Goal: Task Accomplishment & Management: Complete application form

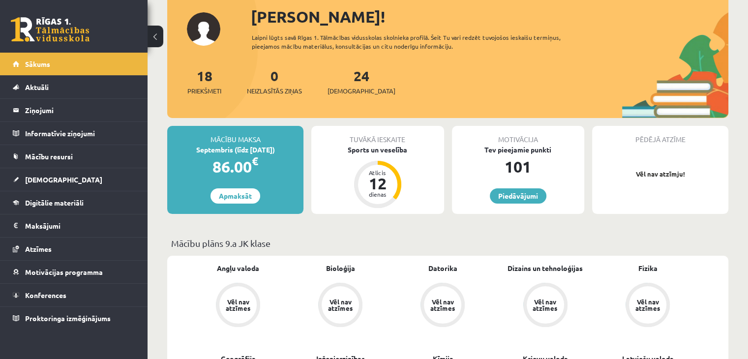
scroll to position [84, 0]
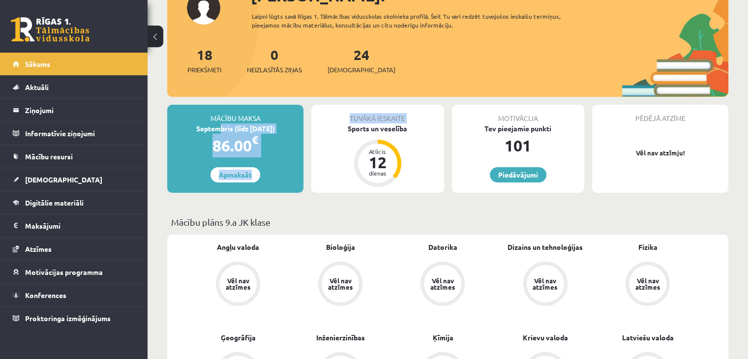
drag, startPoint x: 214, startPoint y: 127, endPoint x: 302, endPoint y: 122, distance: 87.7
click at [302, 123] on div "Septembris (līdz 30.09.25)" at bounding box center [235, 128] width 136 height 10
click at [302, 128] on div "Septembris (līdz [DATE])" at bounding box center [235, 128] width 136 height 10
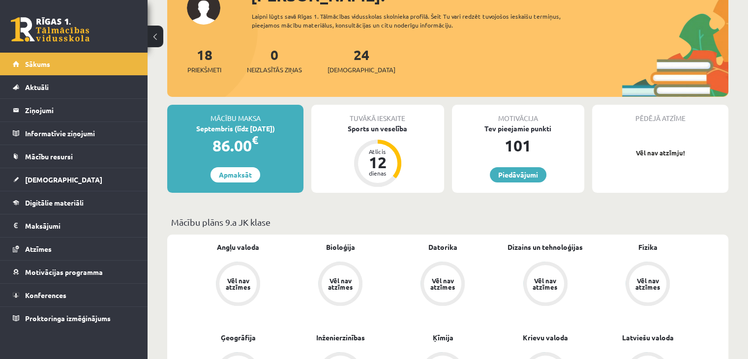
scroll to position [102, 0]
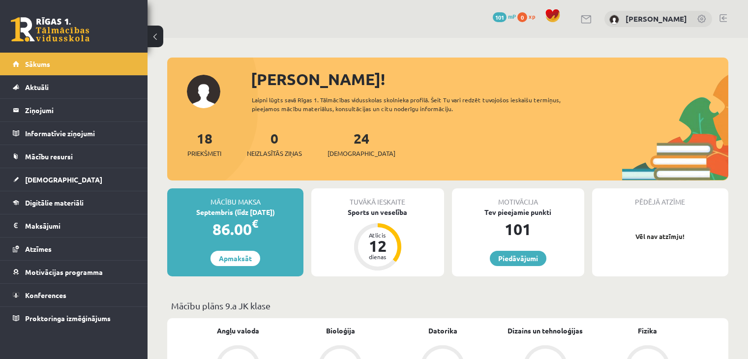
scroll to position [102, 0]
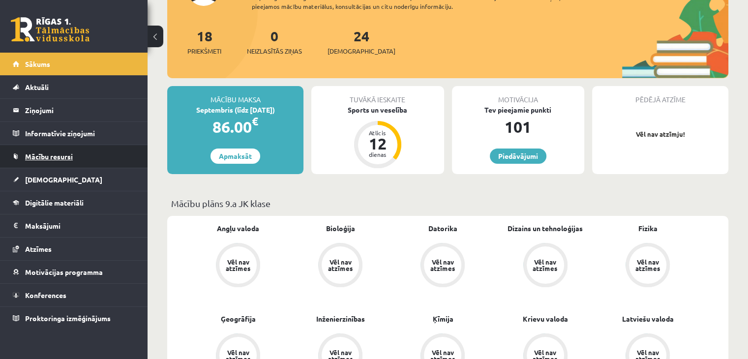
click at [86, 159] on link "Mācību resursi" at bounding box center [74, 156] width 122 height 23
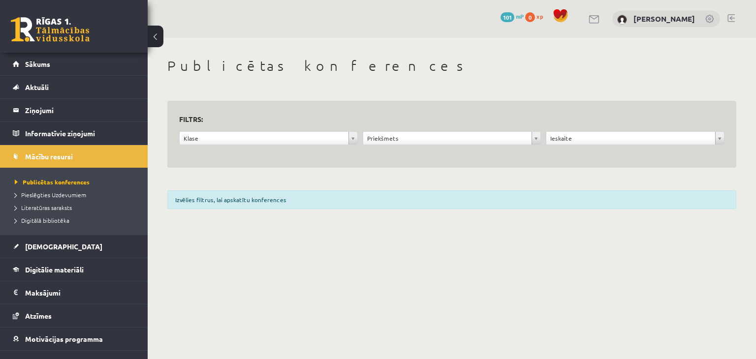
scroll to position [36, 0]
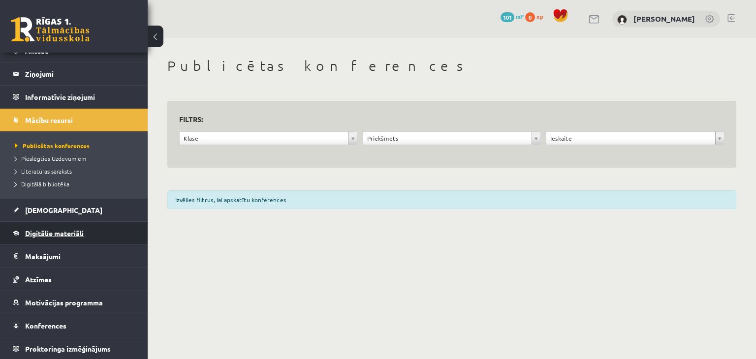
click at [89, 229] on link "Digitālie materiāli" at bounding box center [74, 233] width 122 height 23
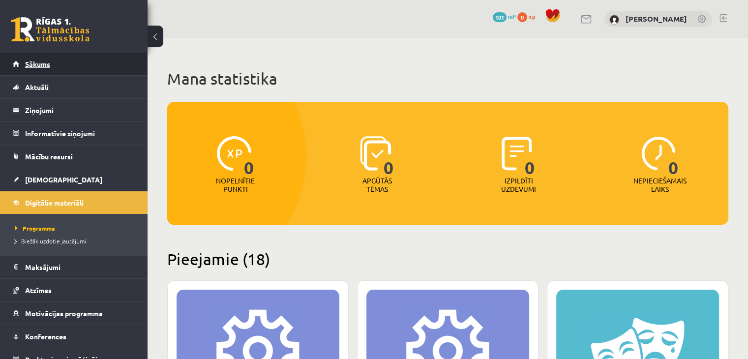
click at [66, 54] on link "Sākums" at bounding box center [74, 64] width 122 height 23
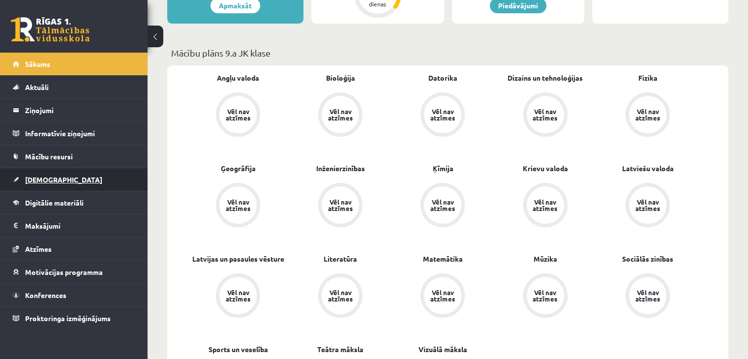
scroll to position [182, 0]
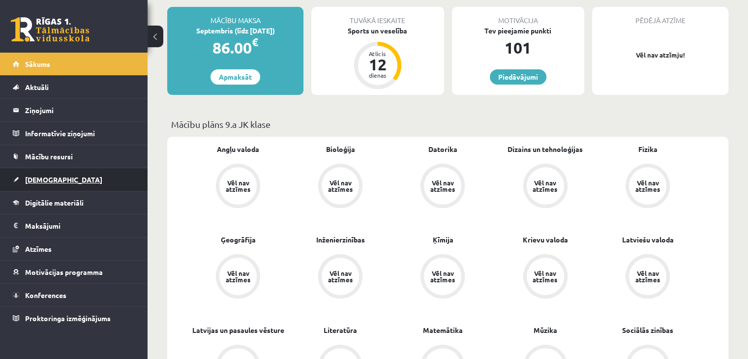
click at [92, 176] on link "[DEMOGRAPHIC_DATA]" at bounding box center [74, 179] width 122 height 23
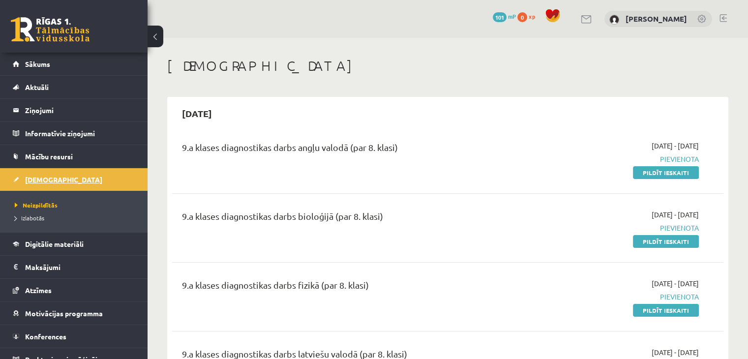
click at [87, 182] on link "[DEMOGRAPHIC_DATA]" at bounding box center [74, 179] width 122 height 23
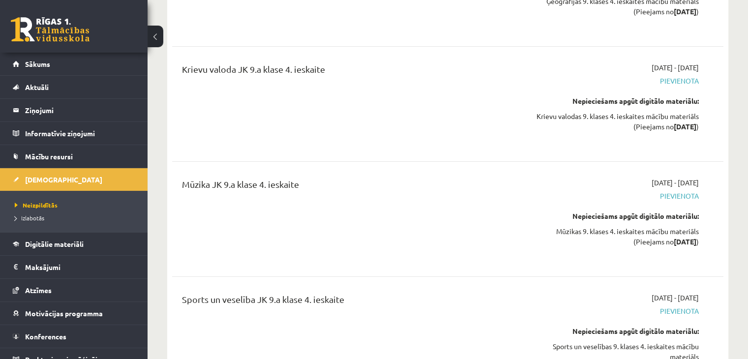
scroll to position [11221, 0]
click at [61, 202] on link "Neizpildītās" at bounding box center [76, 205] width 123 height 9
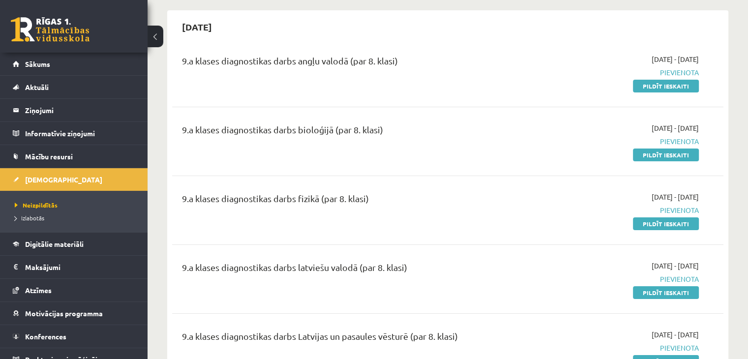
scroll to position [0, 0]
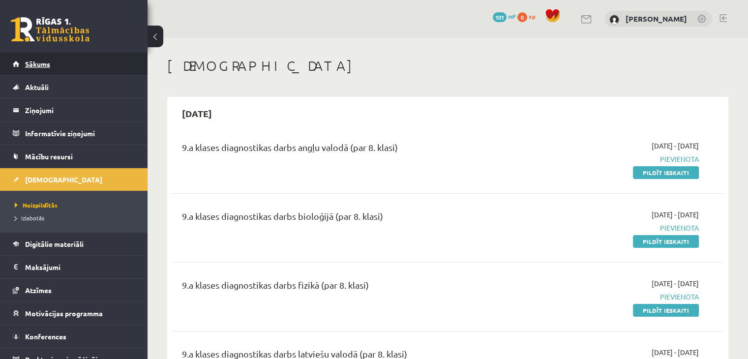
click at [69, 61] on link "Sākums" at bounding box center [74, 64] width 122 height 23
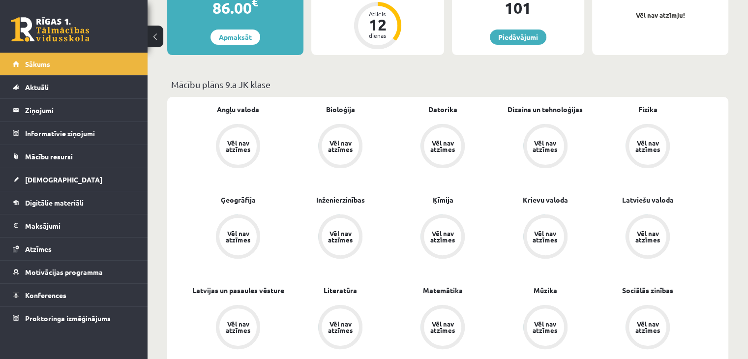
scroll to position [222, 0]
click at [234, 139] on div "Vēl nav atzīmes" at bounding box center [238, 145] width 28 height 13
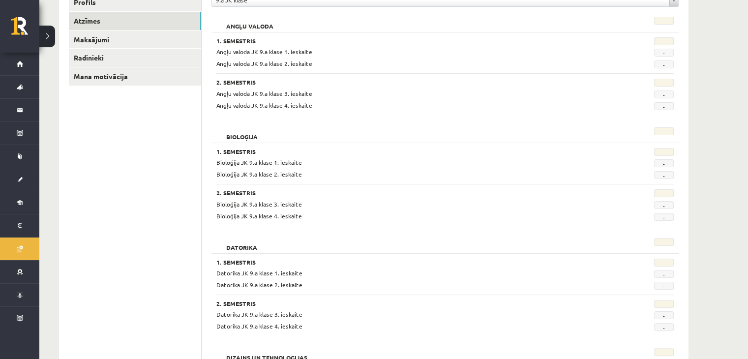
scroll to position [67, 0]
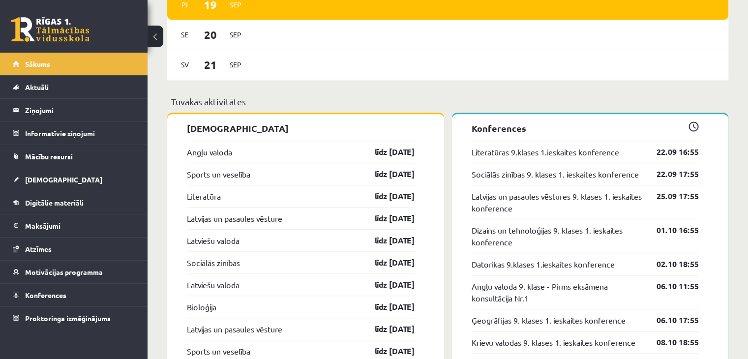
scroll to position [908, 0]
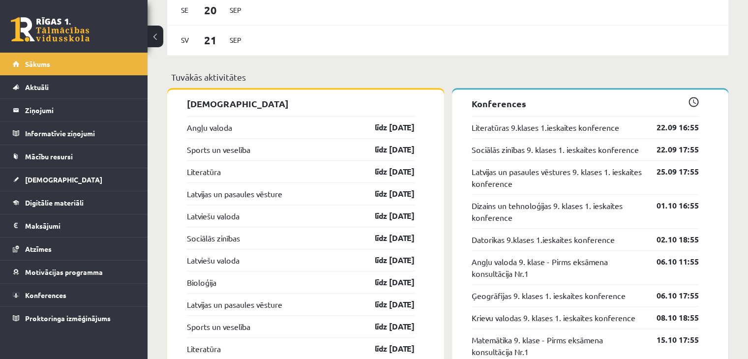
click at [285, 131] on div "Angļu valoda līdz 30.09.25" at bounding box center [301, 127] width 228 height 22
click at [209, 130] on link "Angļu valoda" at bounding box center [209, 128] width 45 height 12
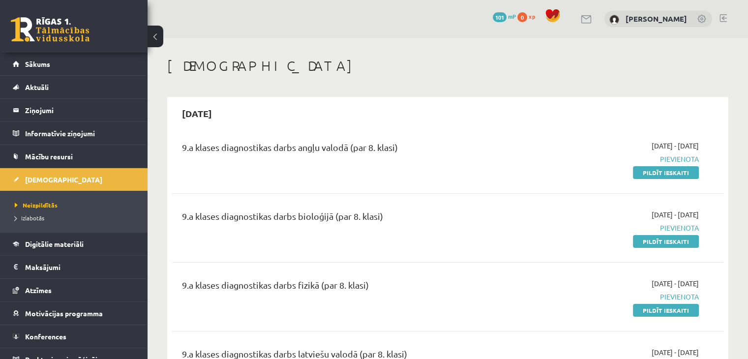
click at [647, 170] on link "Pildīt ieskaiti" at bounding box center [666, 172] width 66 height 13
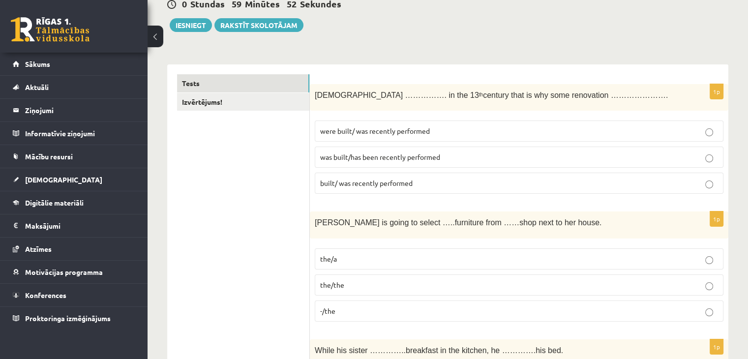
scroll to position [102, 0]
click at [401, 161] on p "was built/has been recently performed" at bounding box center [519, 157] width 398 height 10
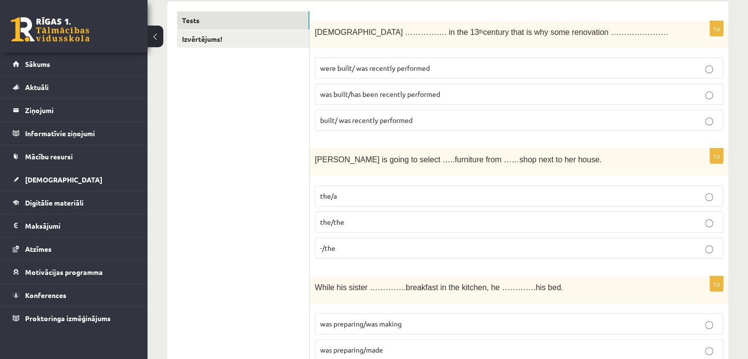
scroll to position [165, 0]
click at [353, 251] on p "-/the" at bounding box center [519, 248] width 398 height 10
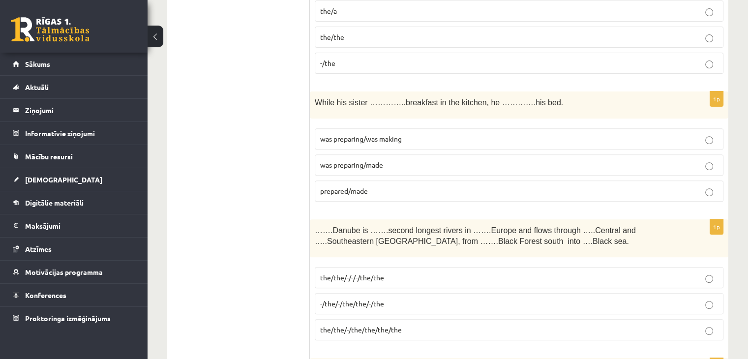
scroll to position [350, 0]
click at [706, 160] on p "was preparing/made" at bounding box center [519, 165] width 398 height 10
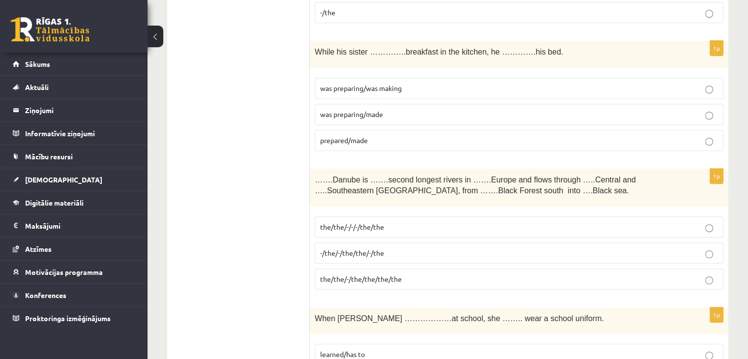
scroll to position [403, 0]
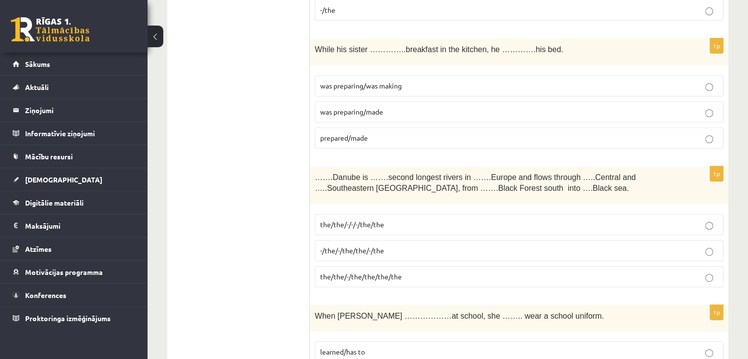
click at [702, 136] on p "prepared/made" at bounding box center [519, 138] width 398 height 10
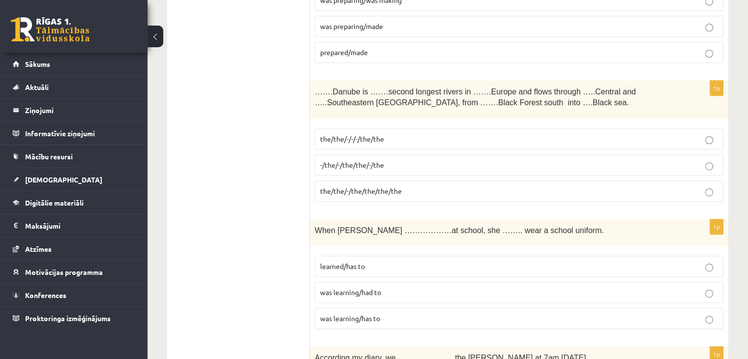
scroll to position [495, 0]
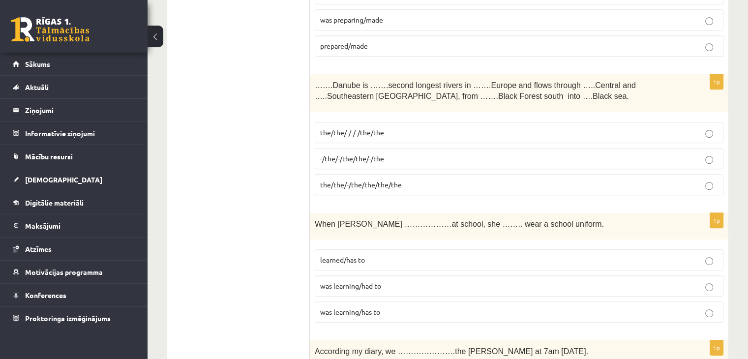
click at [454, 127] on p "the/the/-/-/-/the/the" at bounding box center [519, 132] width 398 height 10
click at [439, 182] on p "the/the/-/the/the/the/the" at bounding box center [519, 185] width 398 height 10
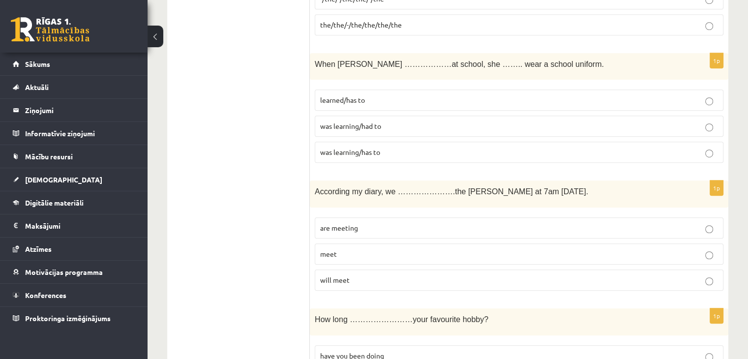
scroll to position [694, 0]
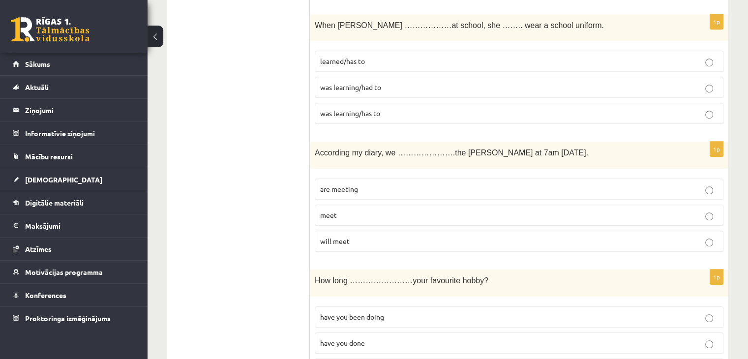
click at [712, 82] on p "was learning/had to" at bounding box center [519, 87] width 398 height 10
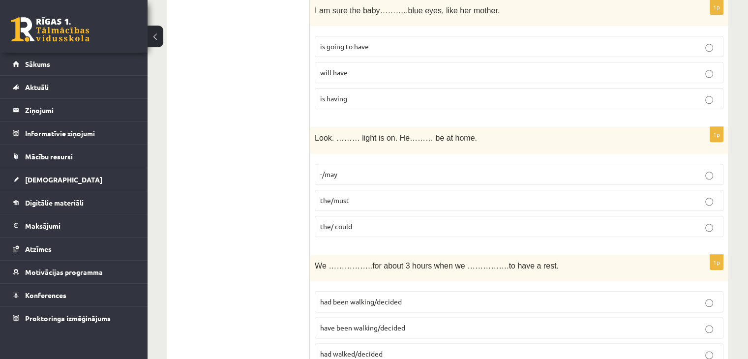
scroll to position [1092, 0]
click at [716, 46] on p "is going to have" at bounding box center [519, 47] width 398 height 10
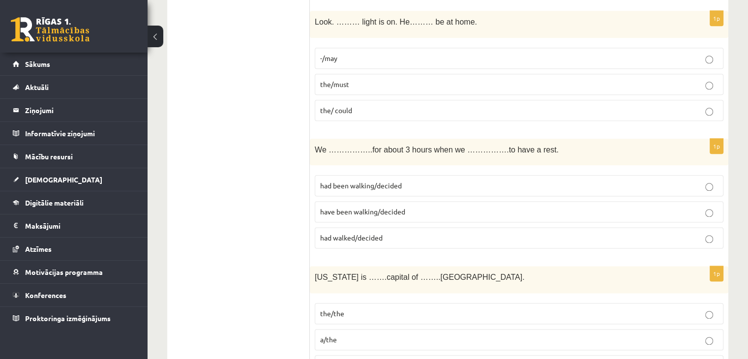
scroll to position [1212, 0]
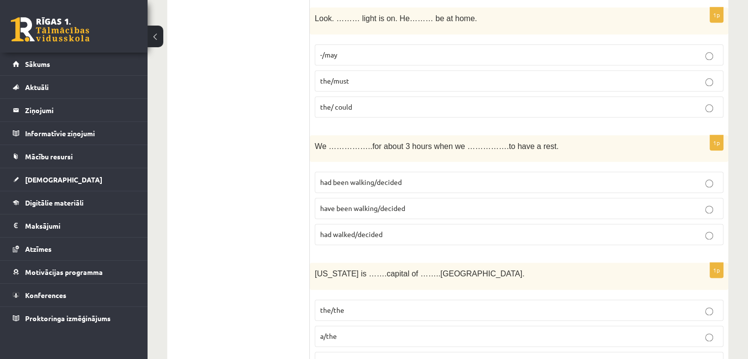
click at [705, 76] on p "the/must" at bounding box center [519, 81] width 398 height 10
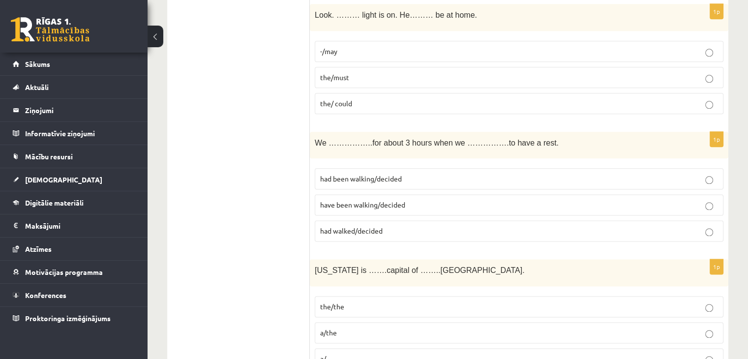
scroll to position [1216, 0]
click at [714, 92] on label "the/ could" at bounding box center [519, 102] width 409 height 21
click at [710, 79] on label "the/must" at bounding box center [519, 76] width 409 height 21
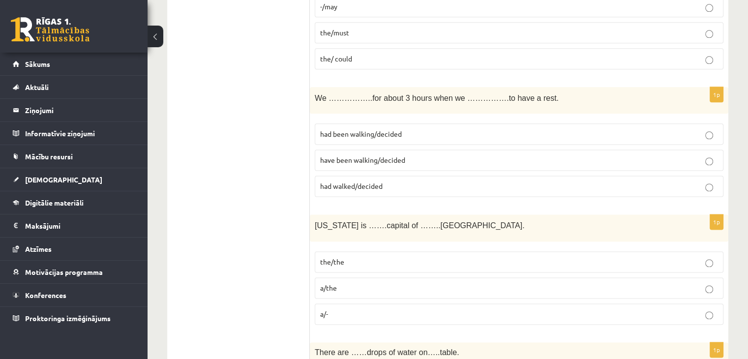
scroll to position [1259, 0]
click at [713, 129] on p "had been walking/decided" at bounding box center [519, 134] width 398 height 10
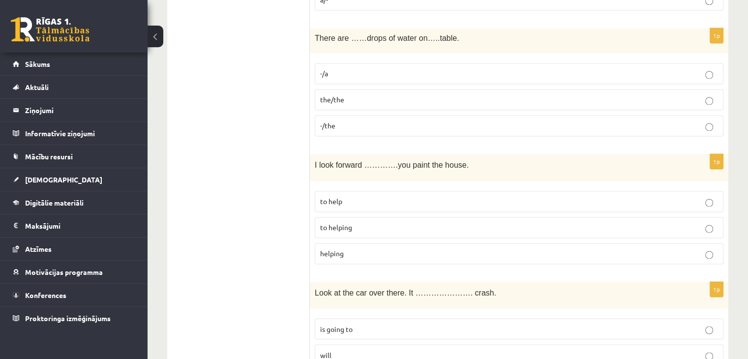
scroll to position [1572, 0]
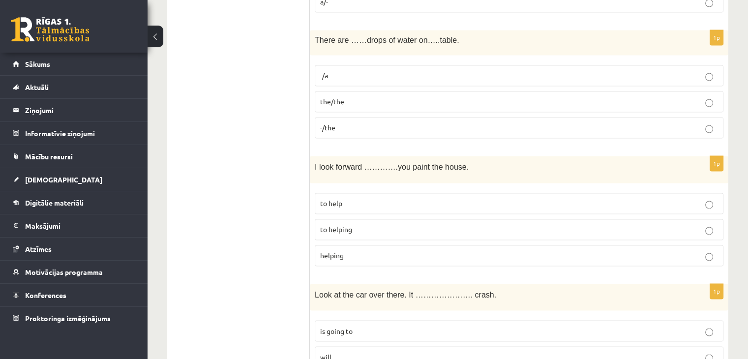
click at [698, 122] on p "-/the" at bounding box center [519, 127] width 398 height 10
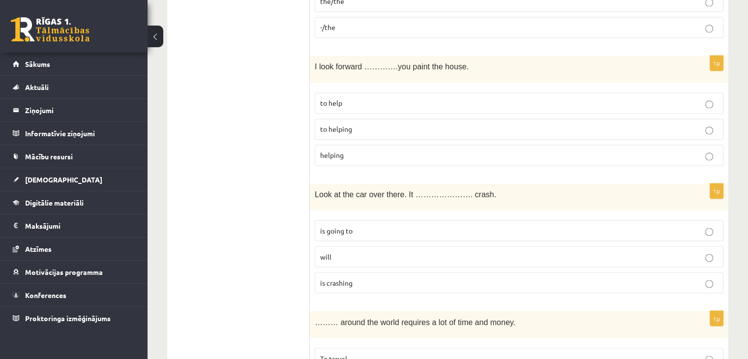
scroll to position [1678, 0]
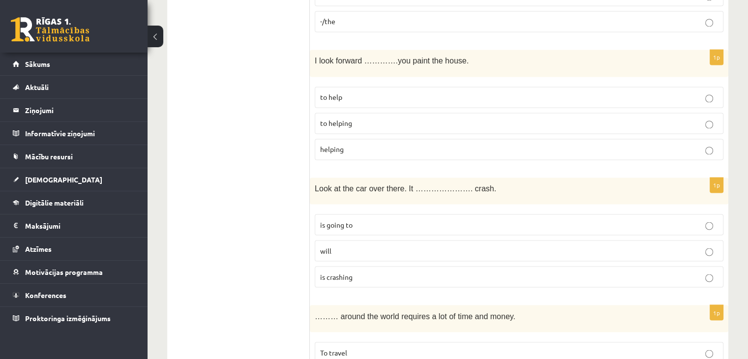
click at [712, 96] on label "to help" at bounding box center [519, 97] width 409 height 21
click at [715, 118] on p "to helping" at bounding box center [519, 123] width 398 height 10
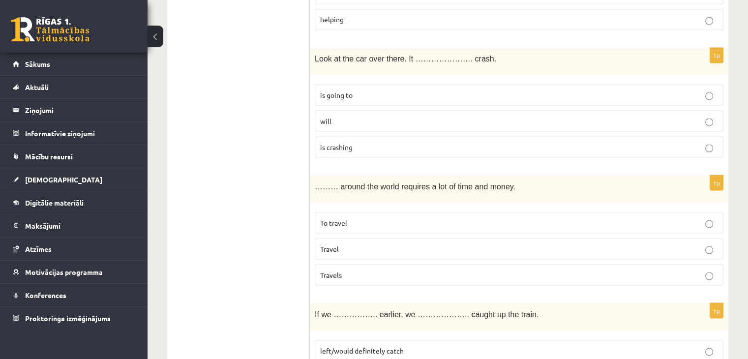
scroll to position [1816, 0]
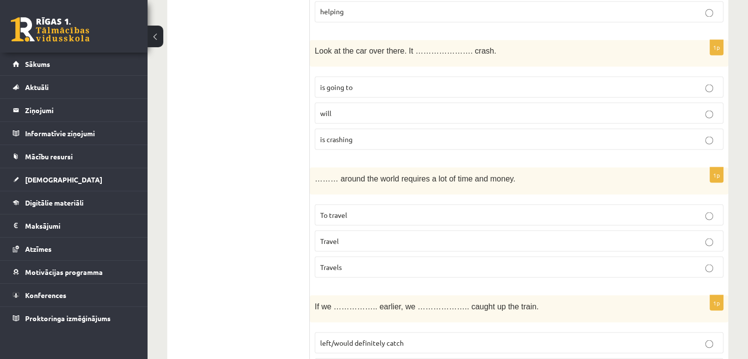
click at [705, 85] on label "is going to" at bounding box center [519, 86] width 409 height 21
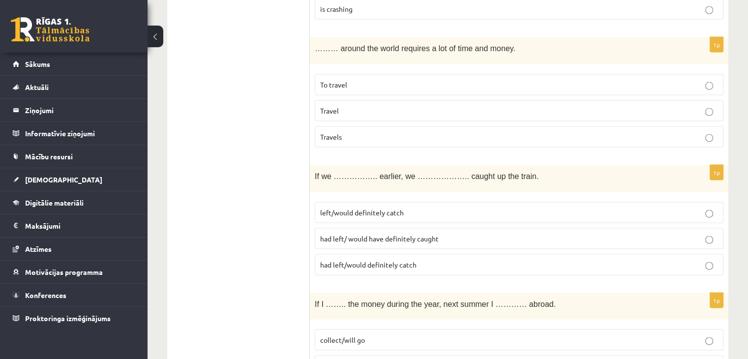
scroll to position [1946, 0]
click at [714, 133] on label "Travels" at bounding box center [519, 136] width 409 height 21
click at [710, 106] on p "Travel" at bounding box center [519, 111] width 398 height 10
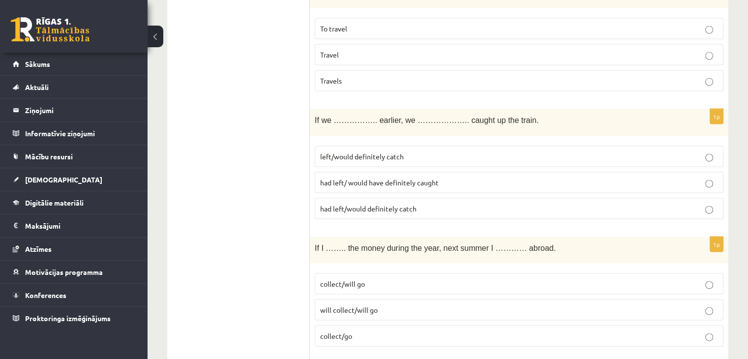
scroll to position [2012, 0]
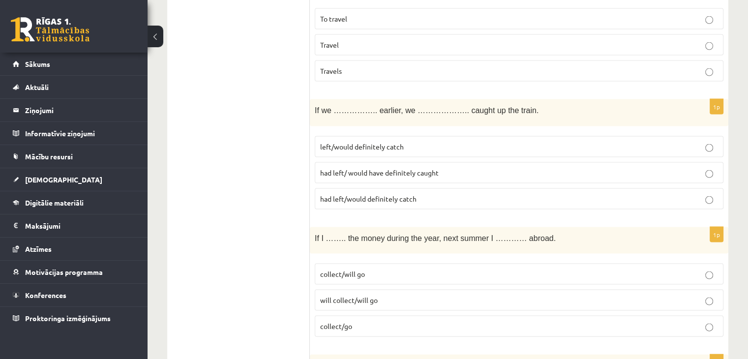
click at [716, 168] on p "had left/ would have definitely caught" at bounding box center [519, 173] width 398 height 10
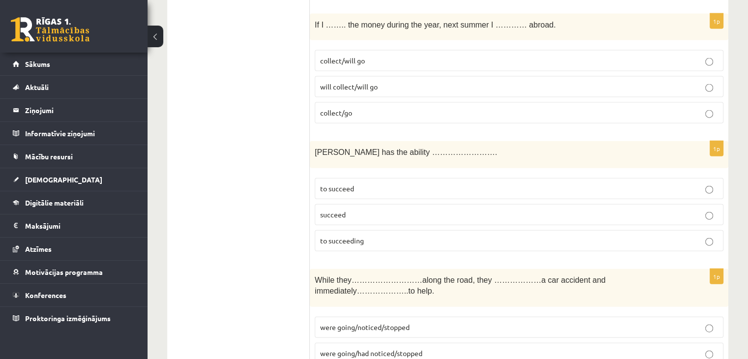
scroll to position [2227, 0]
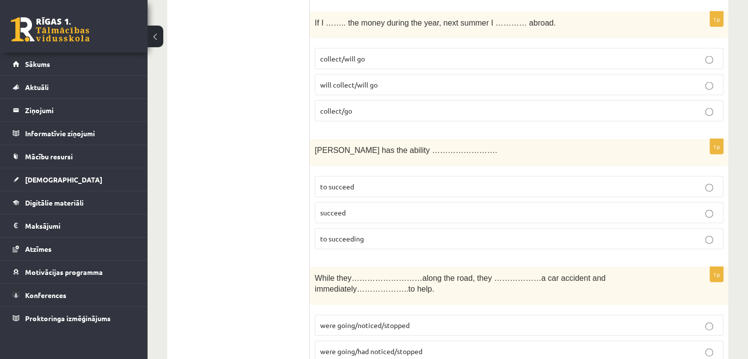
click at [712, 83] on label "will collect/will go" at bounding box center [519, 84] width 409 height 21
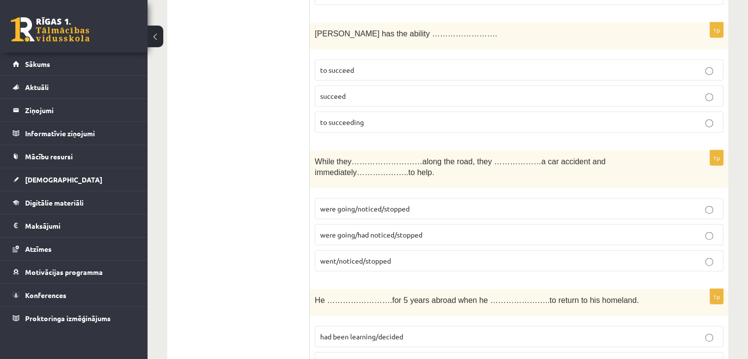
scroll to position [2344, 0]
click at [716, 64] on p "to succeed" at bounding box center [519, 69] width 398 height 10
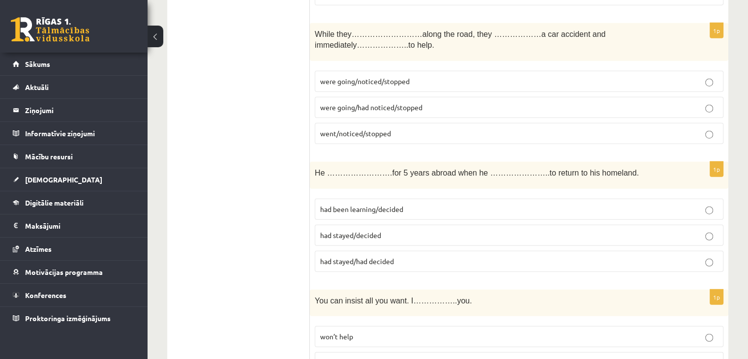
scroll to position [2472, 0]
click at [710, 70] on label "were going/noticed/stopped" at bounding box center [519, 80] width 409 height 21
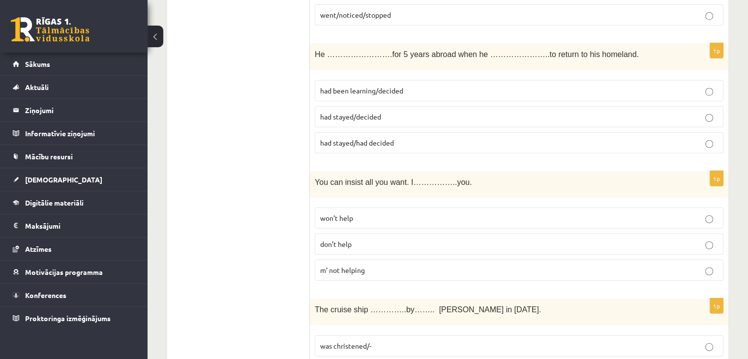
scroll to position [2606, 0]
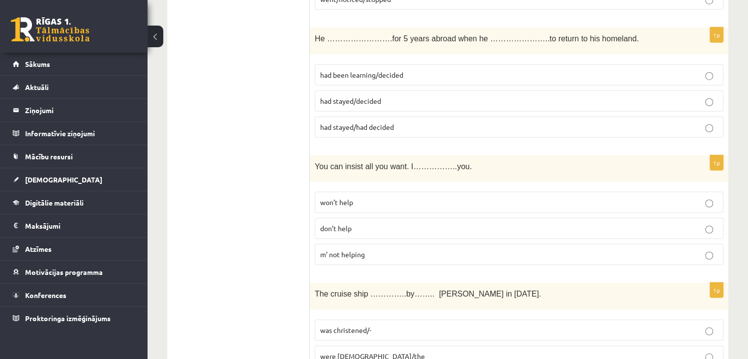
click at [709, 122] on p "had stayed/had decided" at bounding box center [519, 127] width 398 height 10
click at [702, 96] on p "had stayed/decided" at bounding box center [519, 101] width 398 height 10
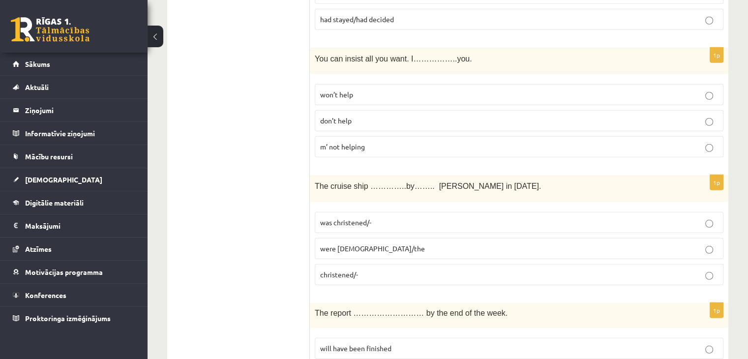
scroll to position [2720, 0]
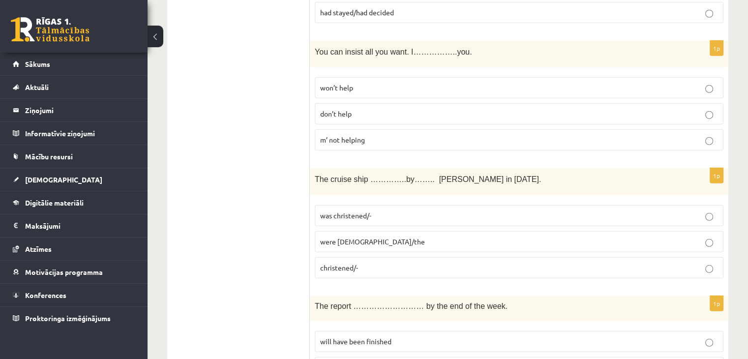
click at [716, 83] on p "won’t help" at bounding box center [519, 88] width 398 height 10
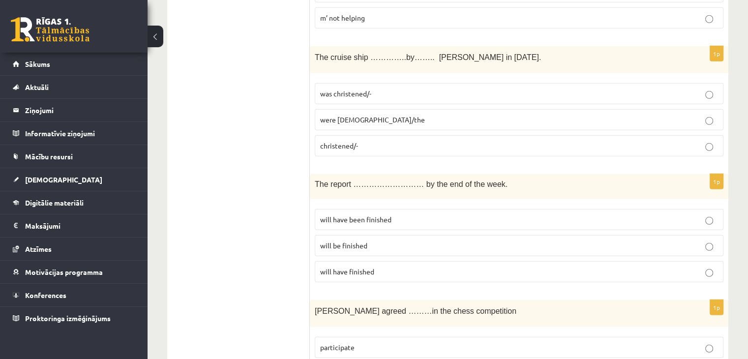
scroll to position [2845, 0]
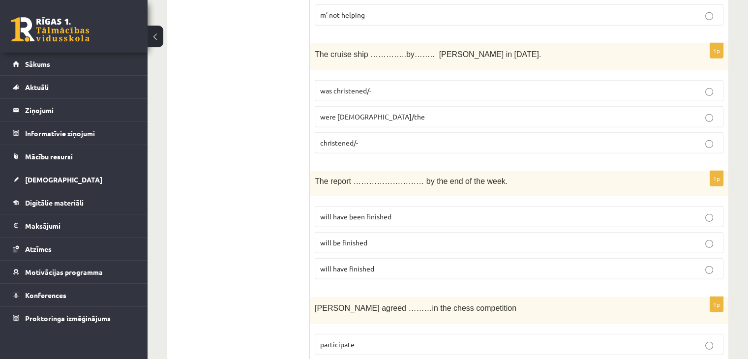
click at [710, 80] on label "was christened/-" at bounding box center [519, 90] width 409 height 21
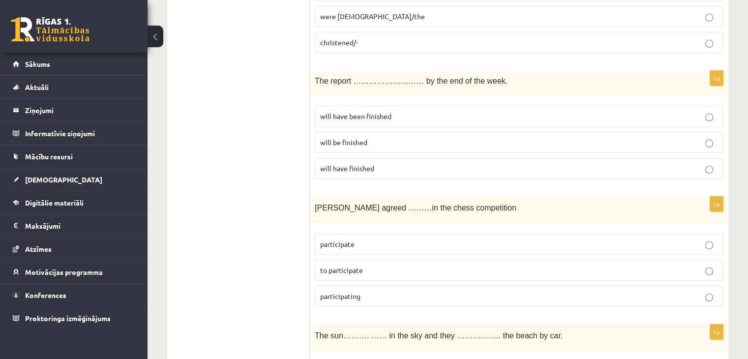
scroll to position [2949, 0]
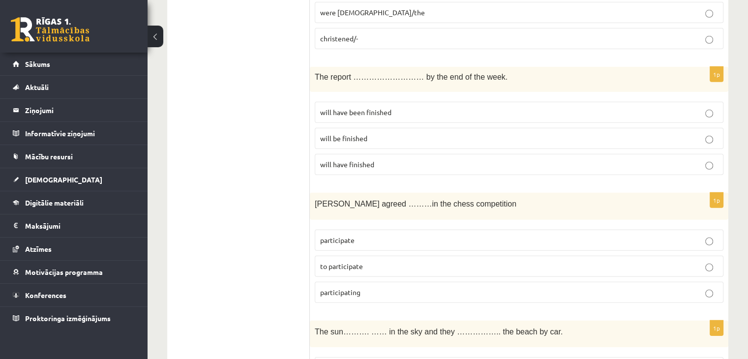
click at [713, 133] on p "will be finished" at bounding box center [519, 138] width 398 height 10
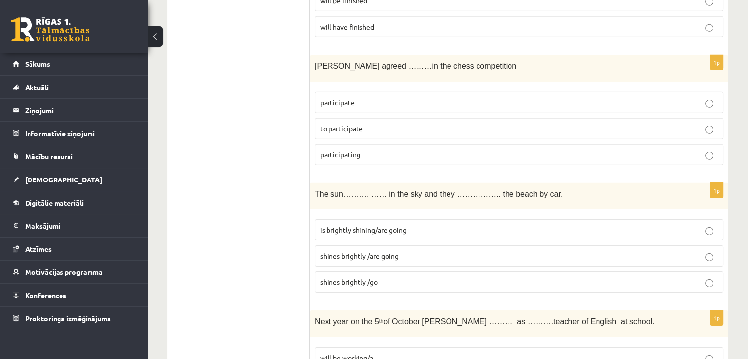
scroll to position [3094, 0]
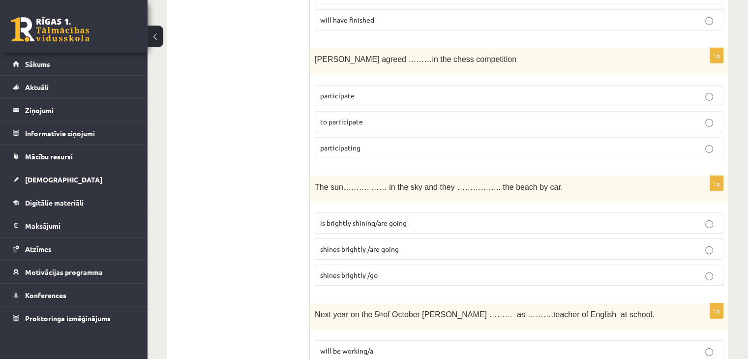
click at [714, 117] on p "to participate" at bounding box center [519, 122] width 398 height 10
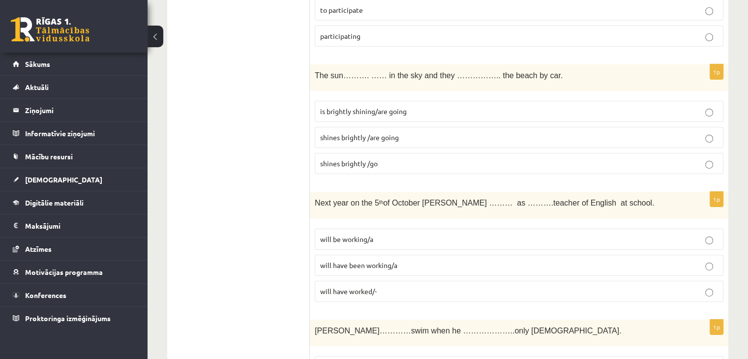
scroll to position [3221, 0]
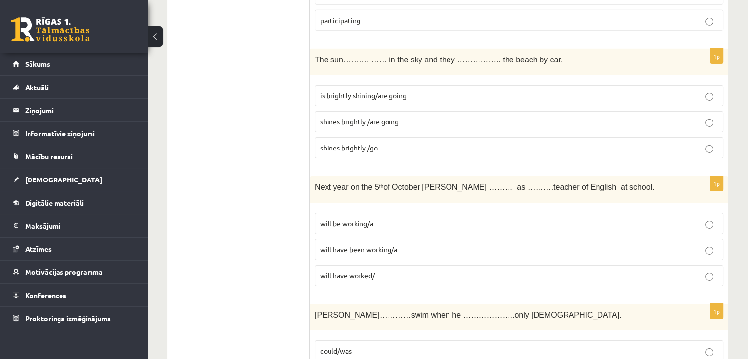
click at [709, 85] on label "is brightly shining/are going" at bounding box center [519, 95] width 409 height 21
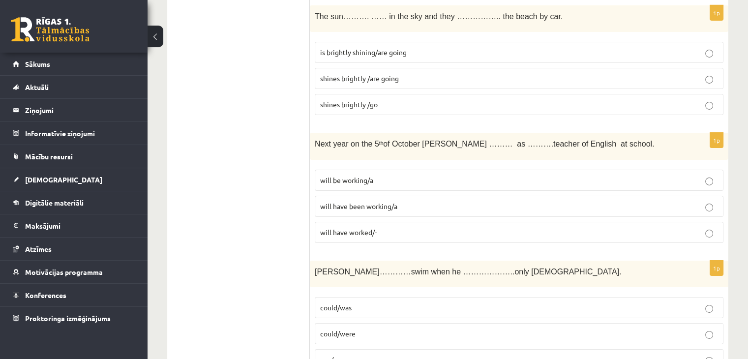
scroll to position [3263, 0]
click at [607, 177] on p "will be working/a" at bounding box center [519, 182] width 398 height 10
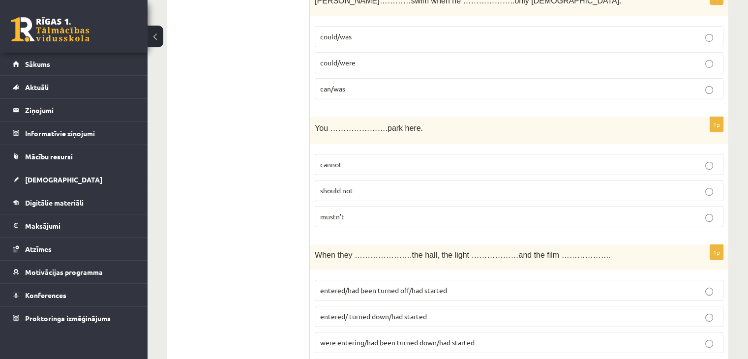
scroll to position [3536, 0]
click at [717, 285] on p "entered/had been turned off/had started" at bounding box center [519, 290] width 398 height 10
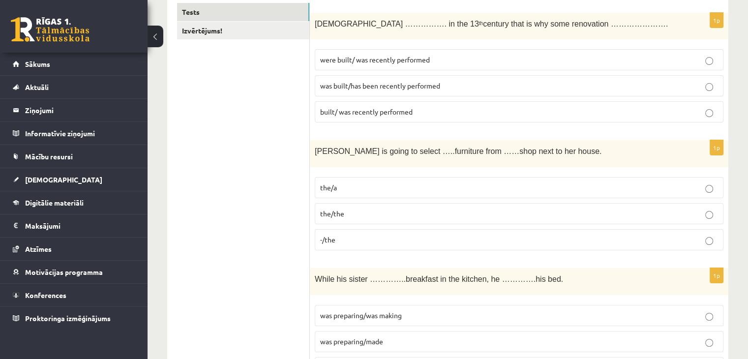
scroll to position [0, 0]
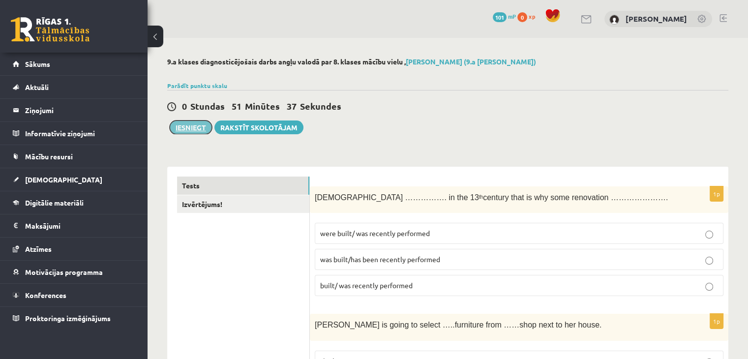
click at [198, 132] on button "Iesniegt" at bounding box center [191, 128] width 42 height 14
click at [281, 210] on link "Izvērtējums!" at bounding box center [243, 204] width 132 height 18
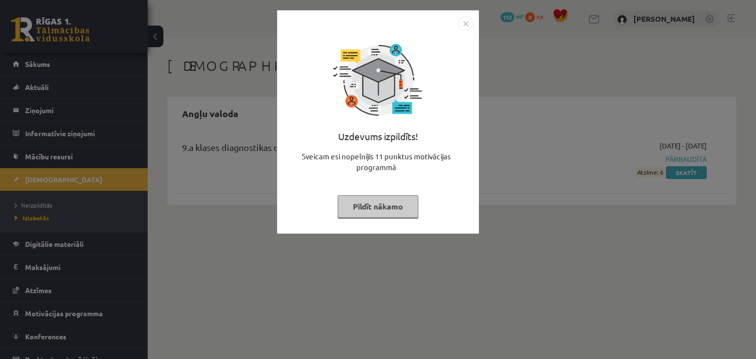
click at [553, 236] on div "Uzdevums izpildīts! Sveicam esi nopelnījis 11 punktus motivācijas programmā Pil…" at bounding box center [378, 179] width 756 height 359
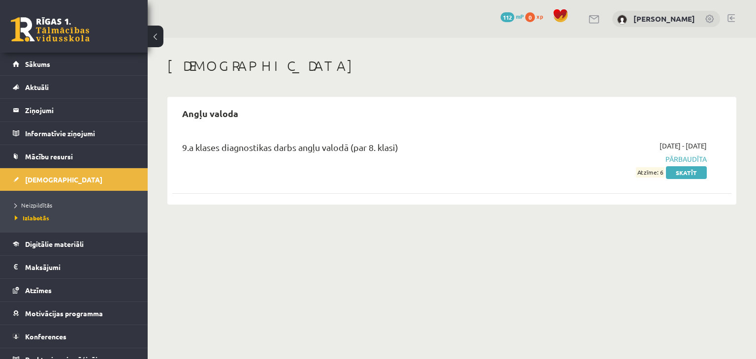
click at [647, 165] on div "[DATE] - [DATE] Pārbaudīta Atzīme: 6 Skatīt" at bounding box center [624, 159] width 180 height 37
click at [679, 170] on link "Skatīt" at bounding box center [686, 172] width 41 height 13
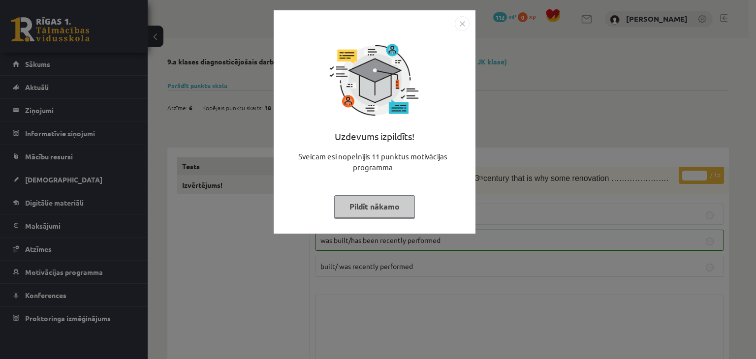
click at [462, 24] on img "Close" at bounding box center [462, 23] width 15 height 15
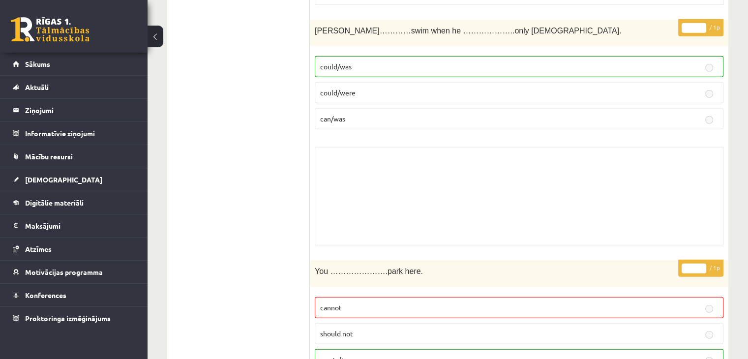
scroll to position [6446, 0]
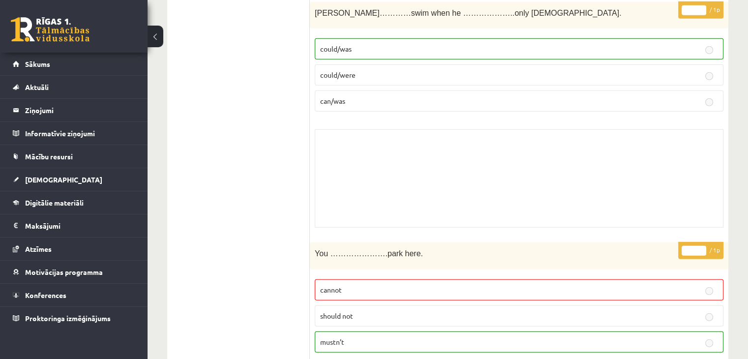
click at [391, 129] on div "Skolotāja pielikums" at bounding box center [519, 178] width 409 height 98
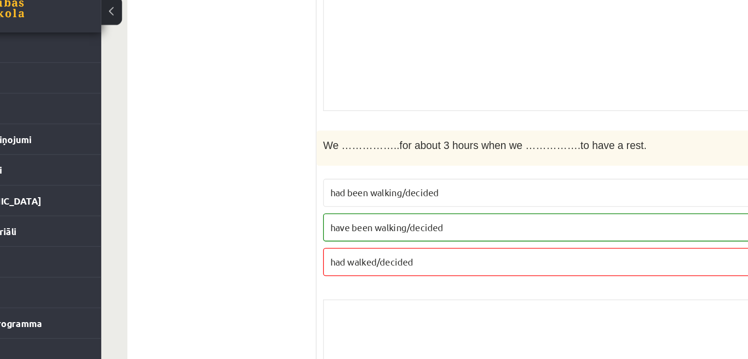
scroll to position [2219, 0]
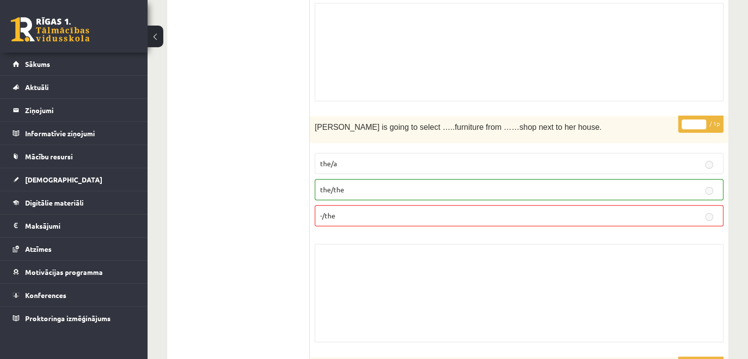
scroll to position [0, 0]
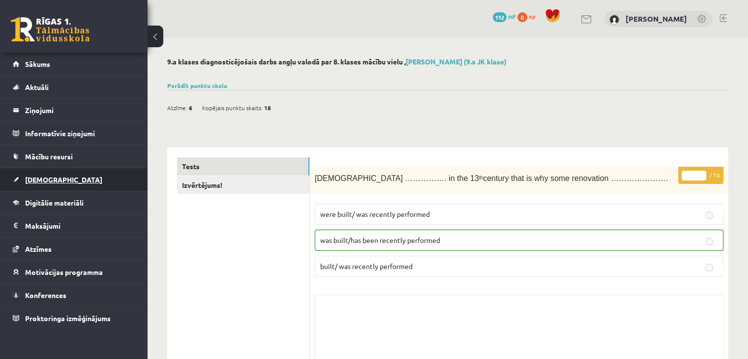
click at [39, 178] on span "[DEMOGRAPHIC_DATA]" at bounding box center [63, 179] width 77 height 9
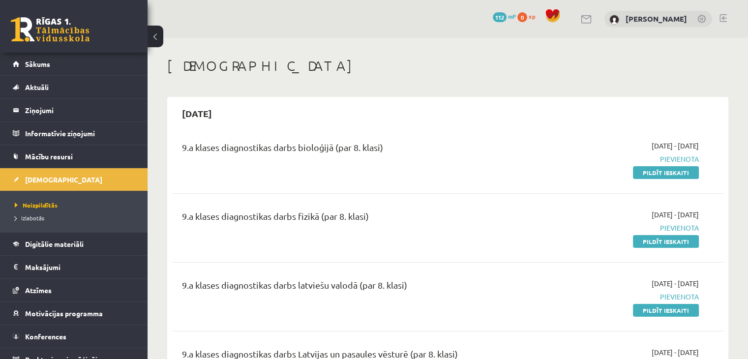
click at [552, 20] on span at bounding box center [553, 15] width 15 height 15
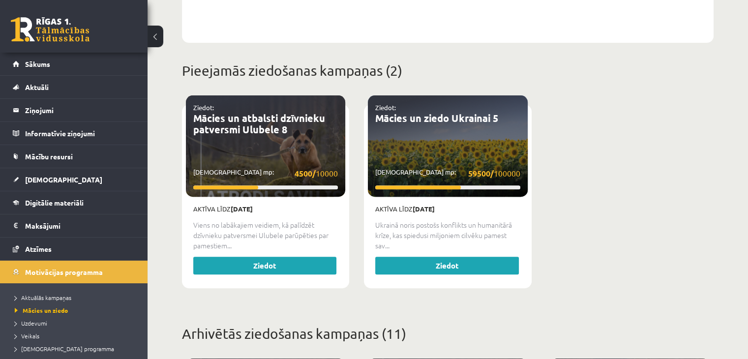
scroll to position [344, 0]
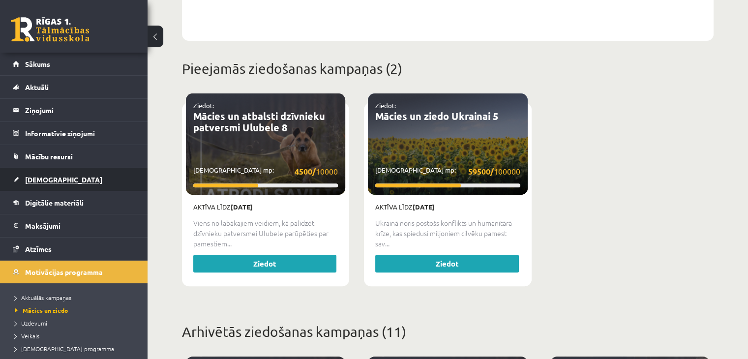
click at [57, 178] on link "[DEMOGRAPHIC_DATA]" at bounding box center [74, 179] width 122 height 23
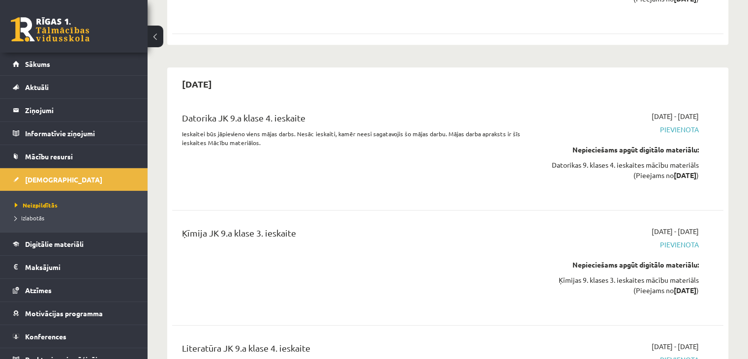
scroll to position [8525, 0]
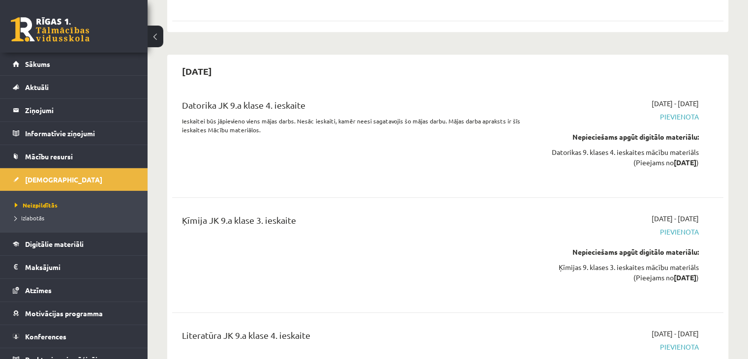
drag, startPoint x: 555, startPoint y: 128, endPoint x: 536, endPoint y: 49, distance: 82.0
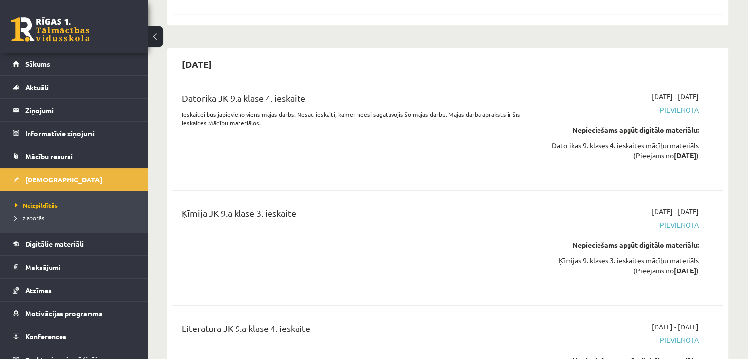
scroll to position [8532, 0]
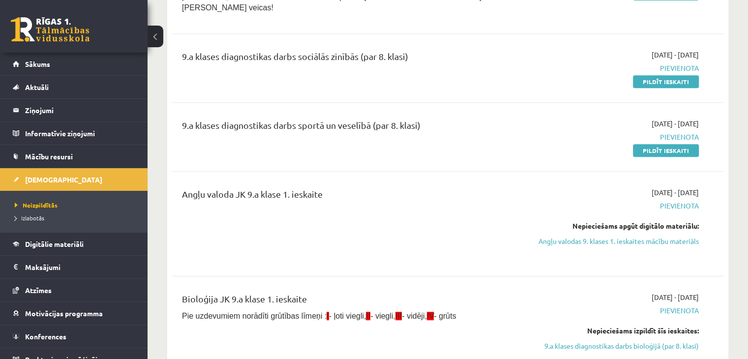
scroll to position [456, 0]
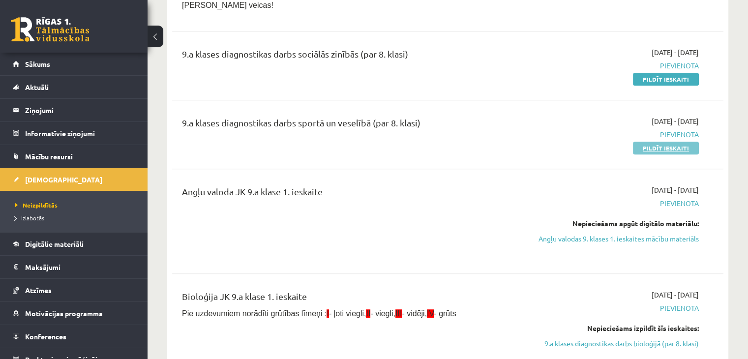
click at [670, 142] on link "Pildīt ieskaiti" at bounding box center [666, 148] width 66 height 13
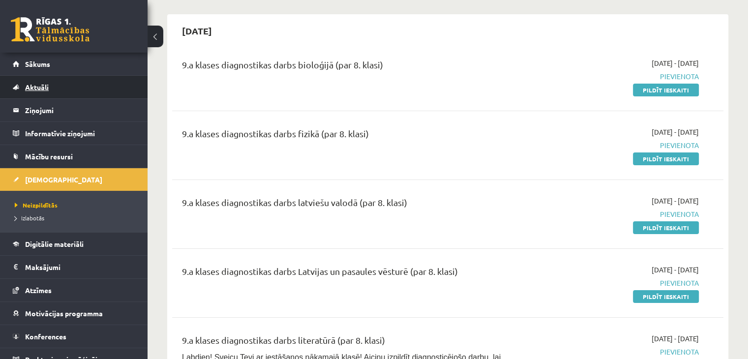
scroll to position [0, 0]
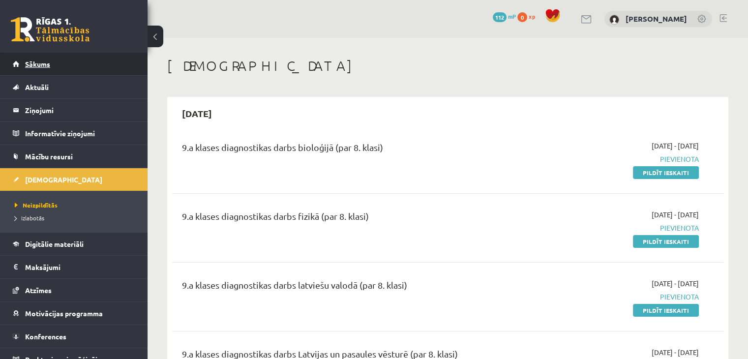
click at [75, 63] on link "Sākums" at bounding box center [74, 64] width 122 height 23
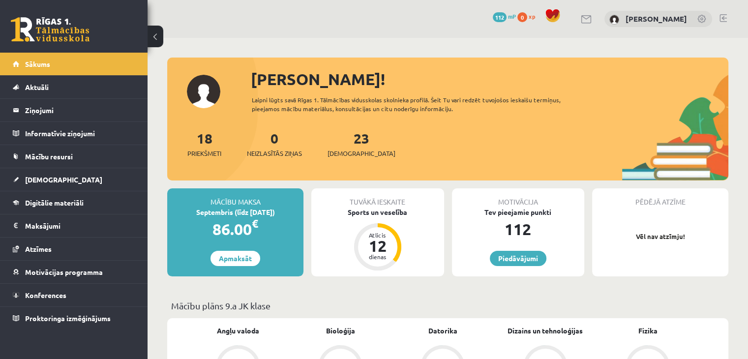
click at [523, 232] on div "112" at bounding box center [518, 229] width 132 height 24
drag, startPoint x: 506, startPoint y: 229, endPoint x: 553, endPoint y: 228, distance: 47.7
click at [553, 228] on div "112" at bounding box center [518, 229] width 132 height 24
